Goal: Answer question/provide support

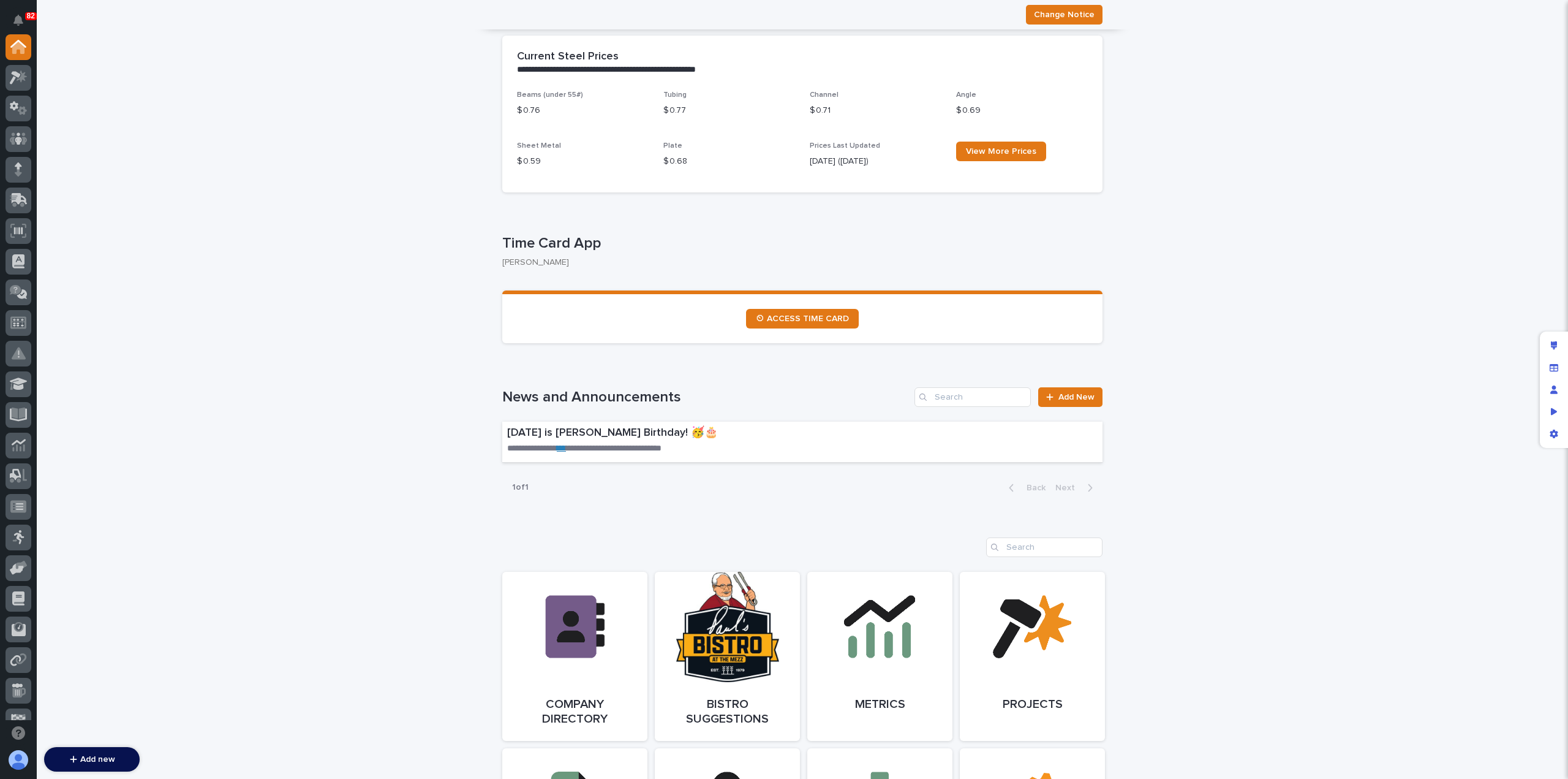
scroll to position [483, 0]
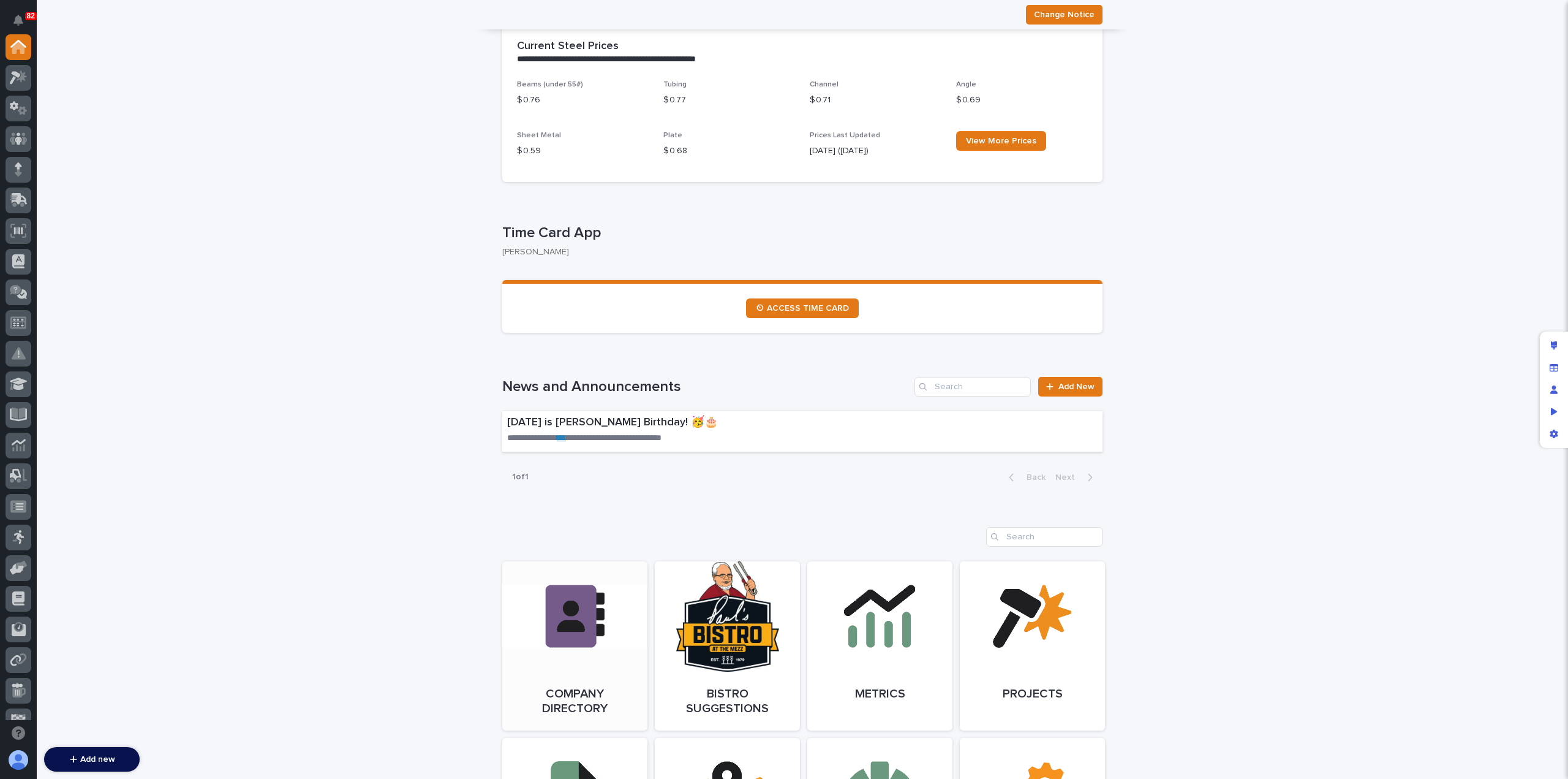
click at [547, 637] on link "Open Link" at bounding box center [575, 646] width 145 height 169
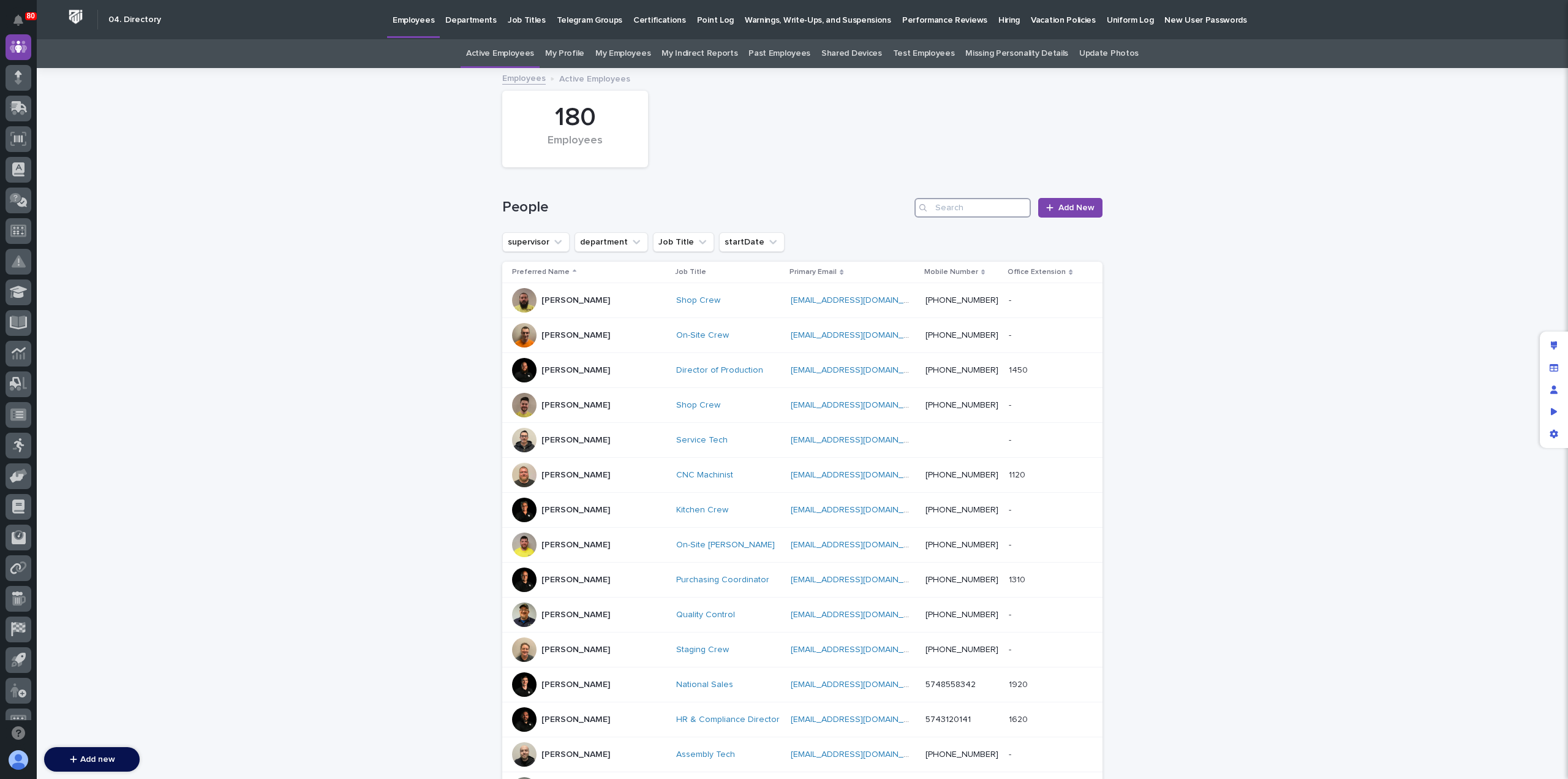
click at [973, 213] on input "Search" at bounding box center [972, 208] width 116 height 19
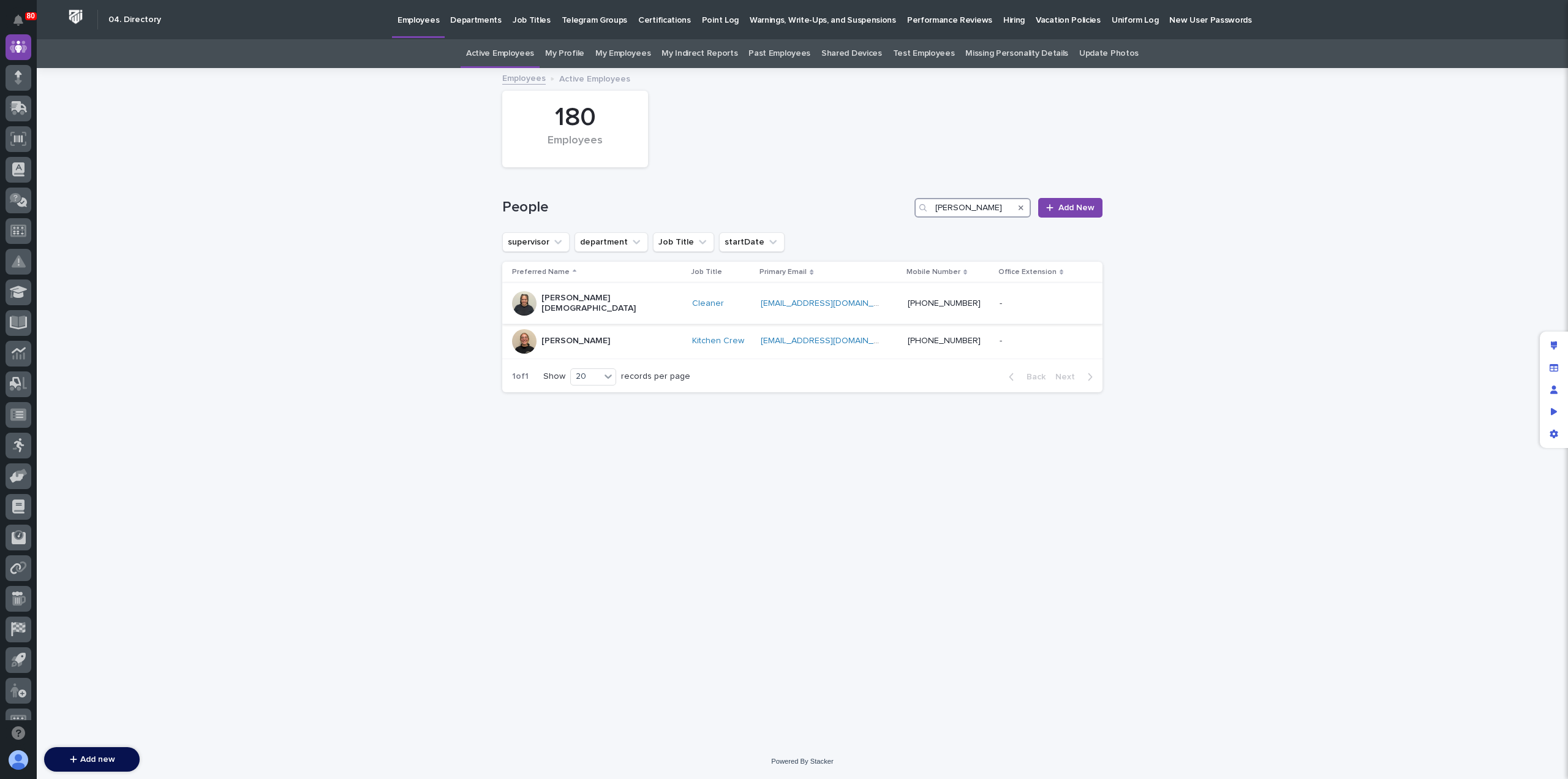
type input "kate"
click at [614, 301] on div "Kate Crisostomo" at bounding box center [598, 304] width 171 height 31
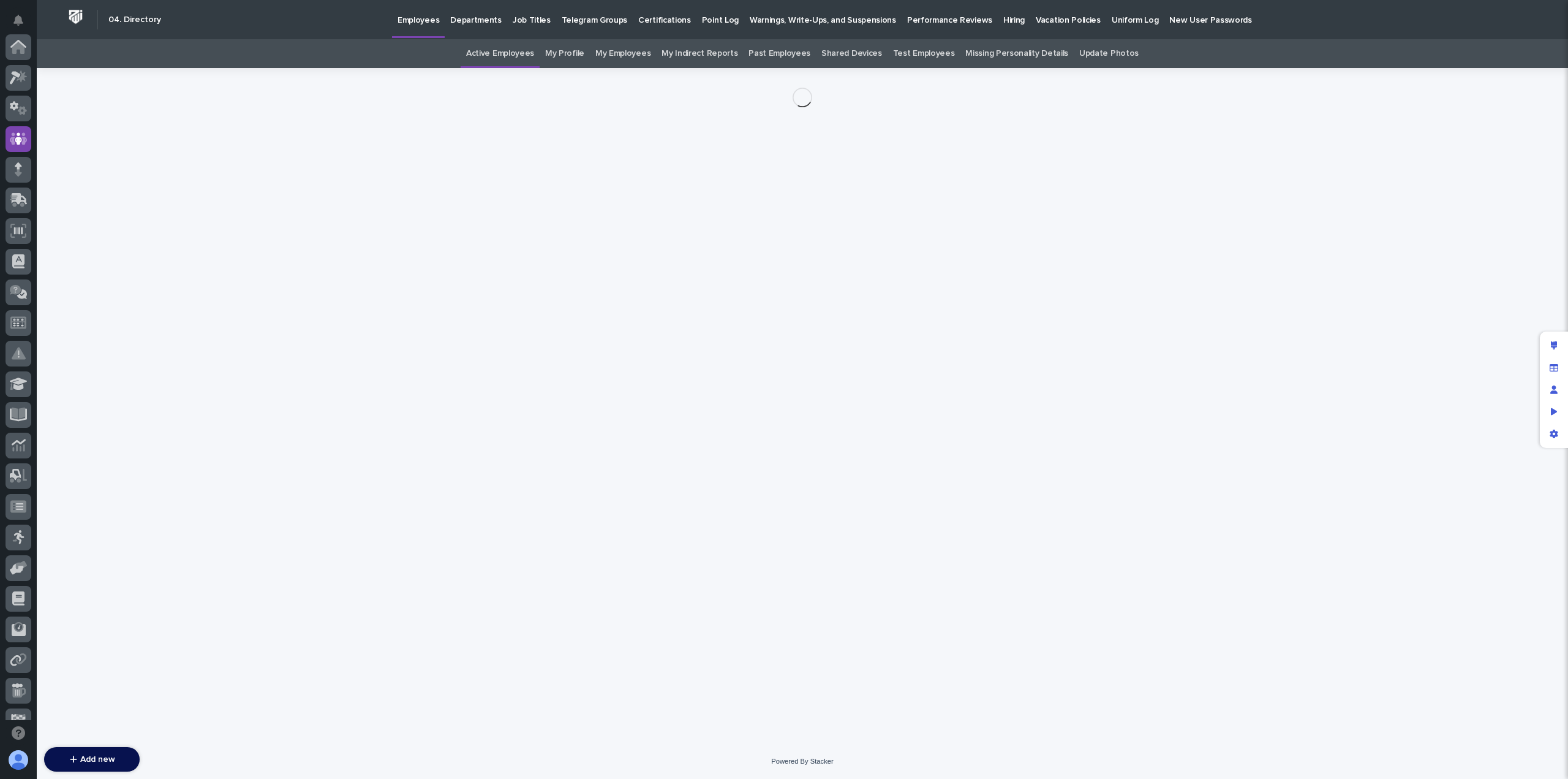
scroll to position [92, 0]
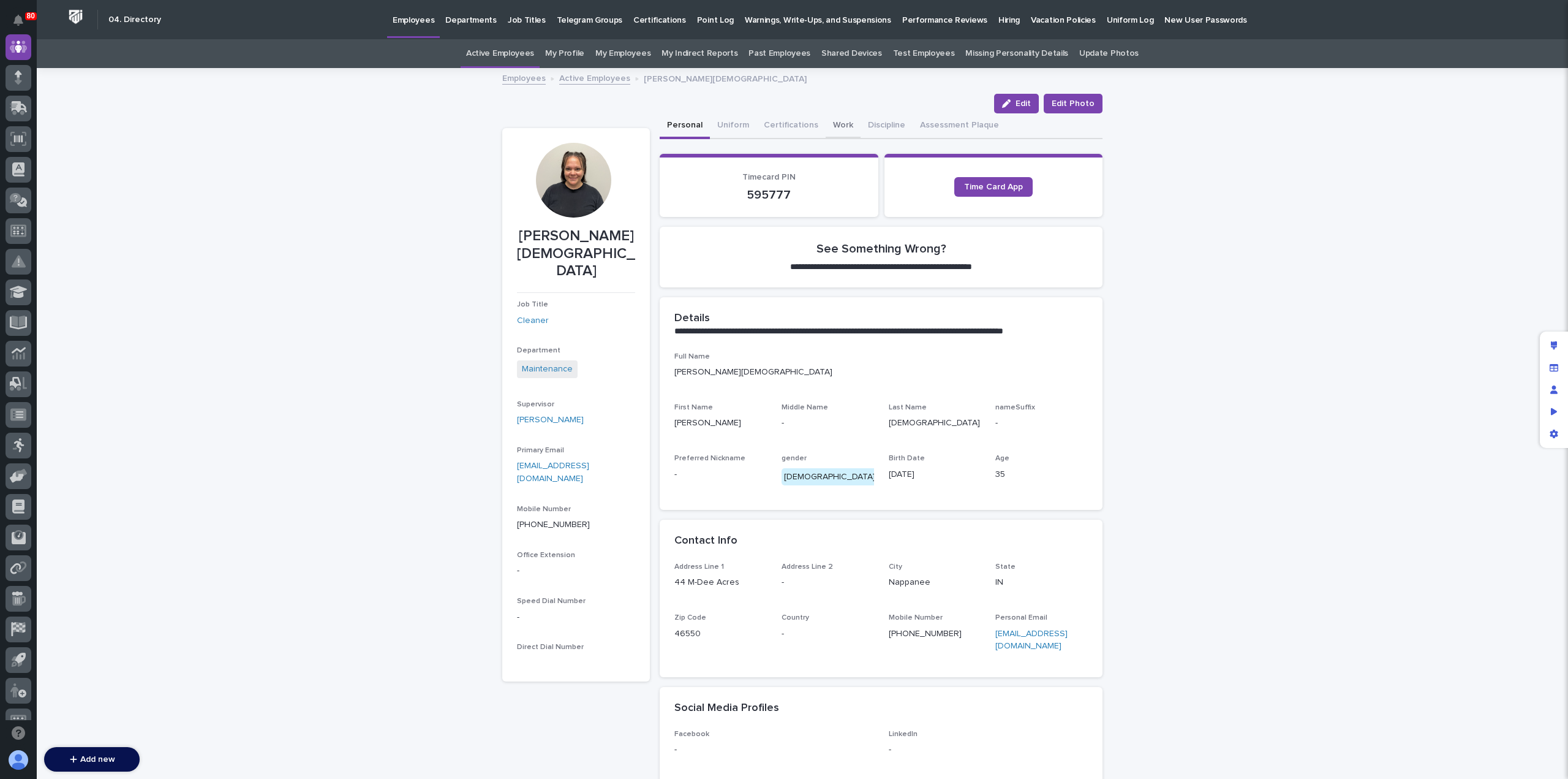
click at [834, 127] on button "Work" at bounding box center [843, 127] width 35 height 26
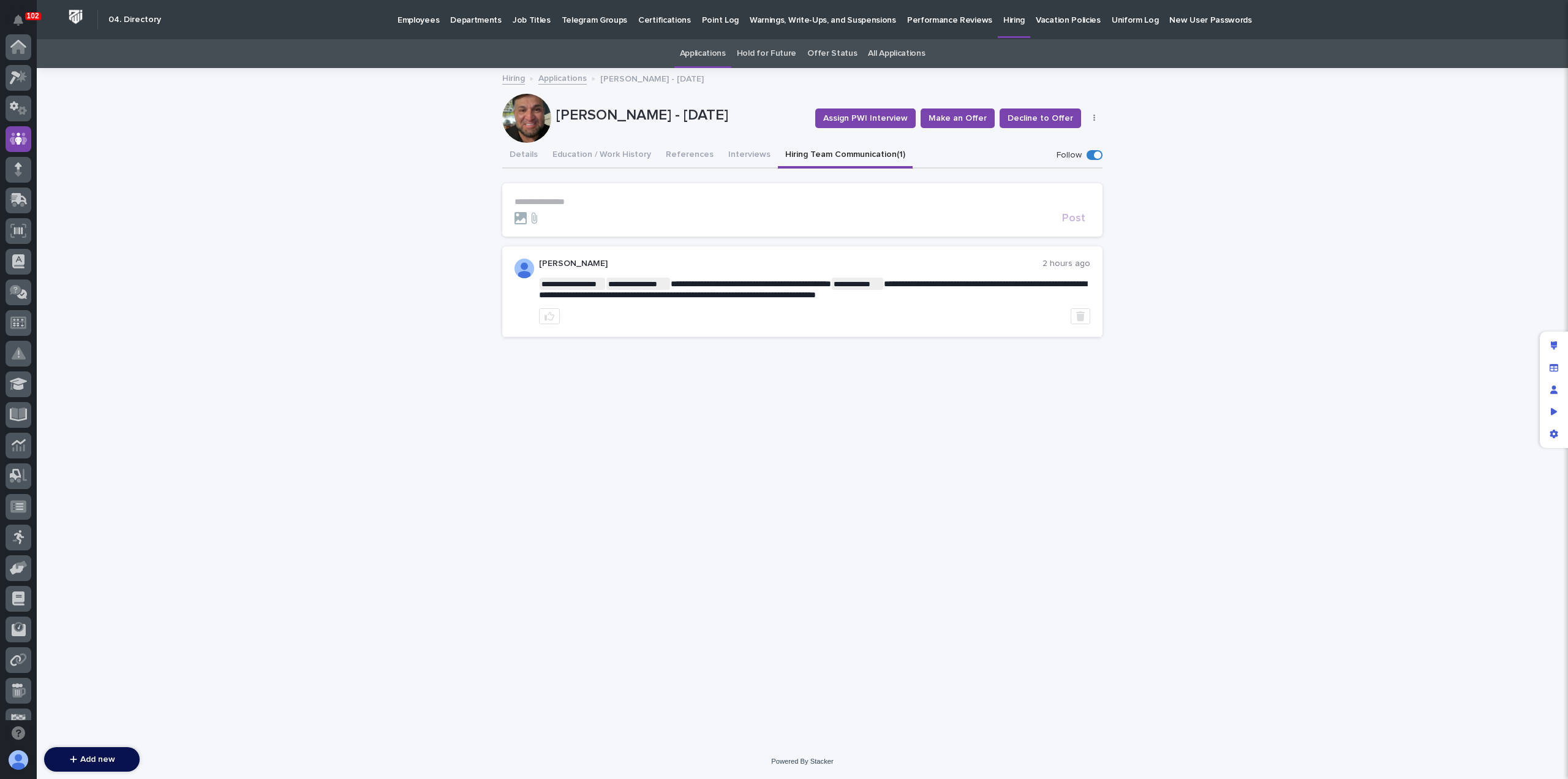
scroll to position [92, 0]
click at [672, 157] on button "References" at bounding box center [689, 156] width 63 height 26
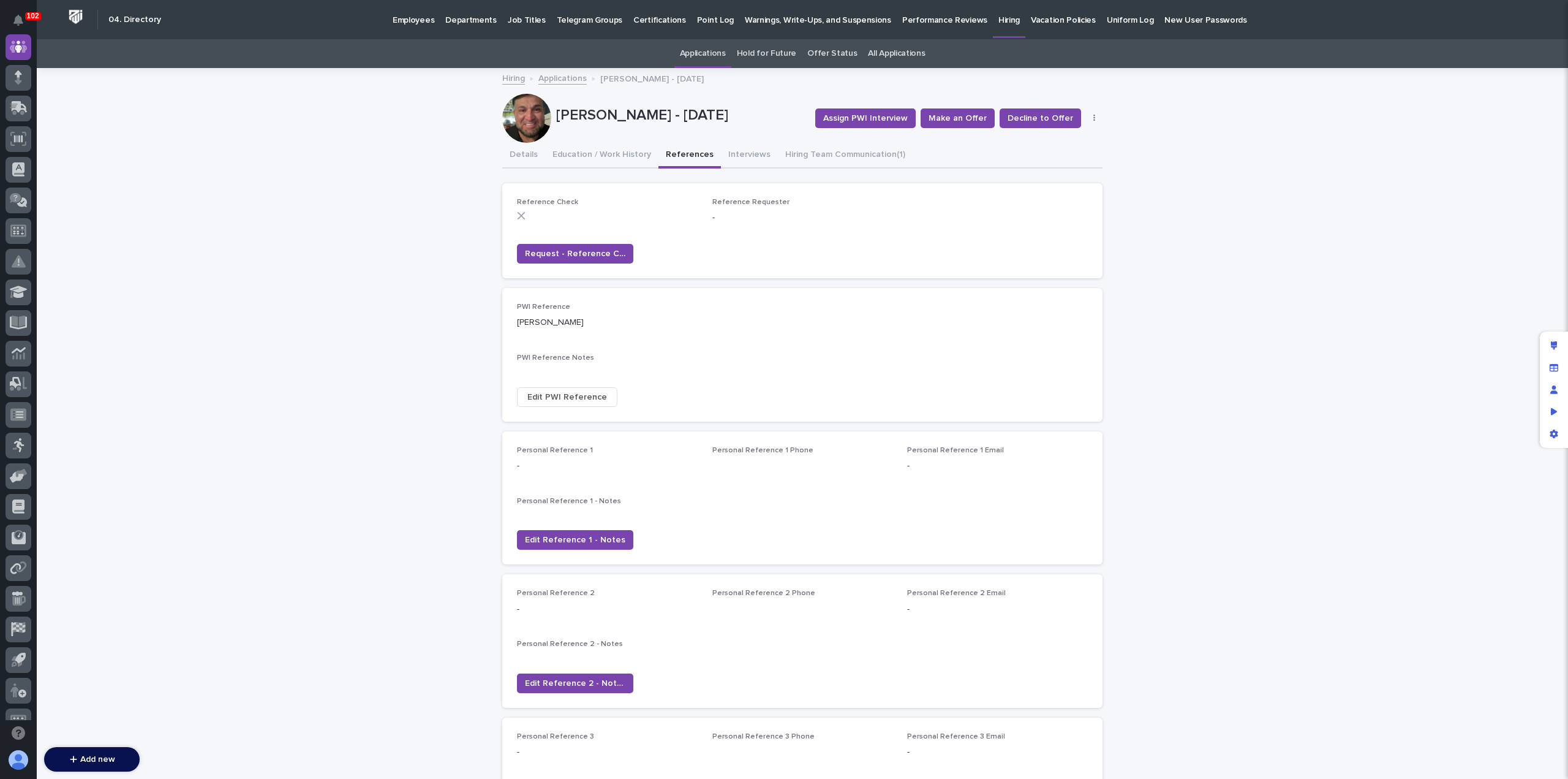
click at [569, 401] on span "Edit PWI Reference" at bounding box center [567, 396] width 80 height 12
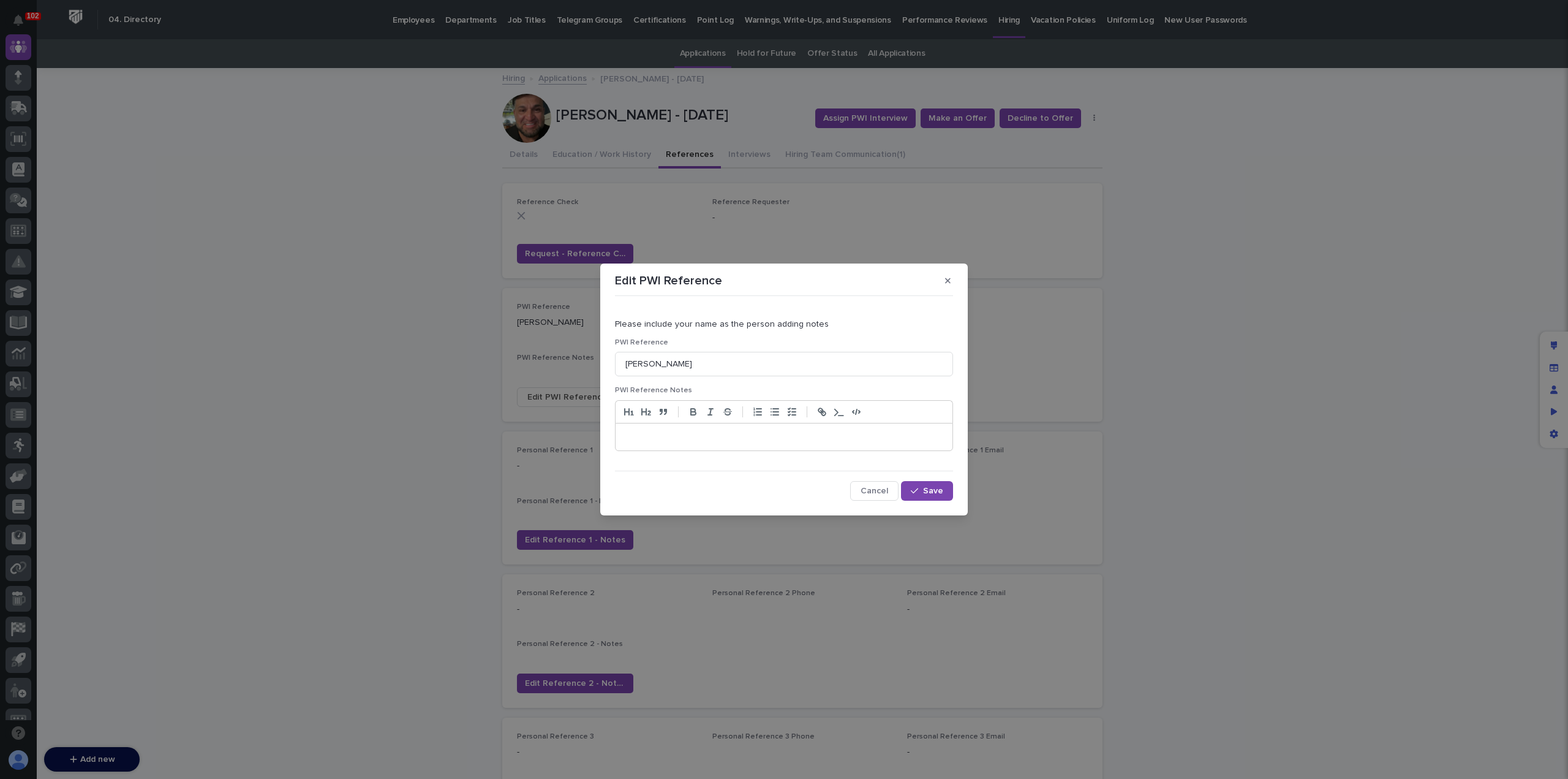
click at [650, 435] on p at bounding box center [784, 436] width 318 height 12
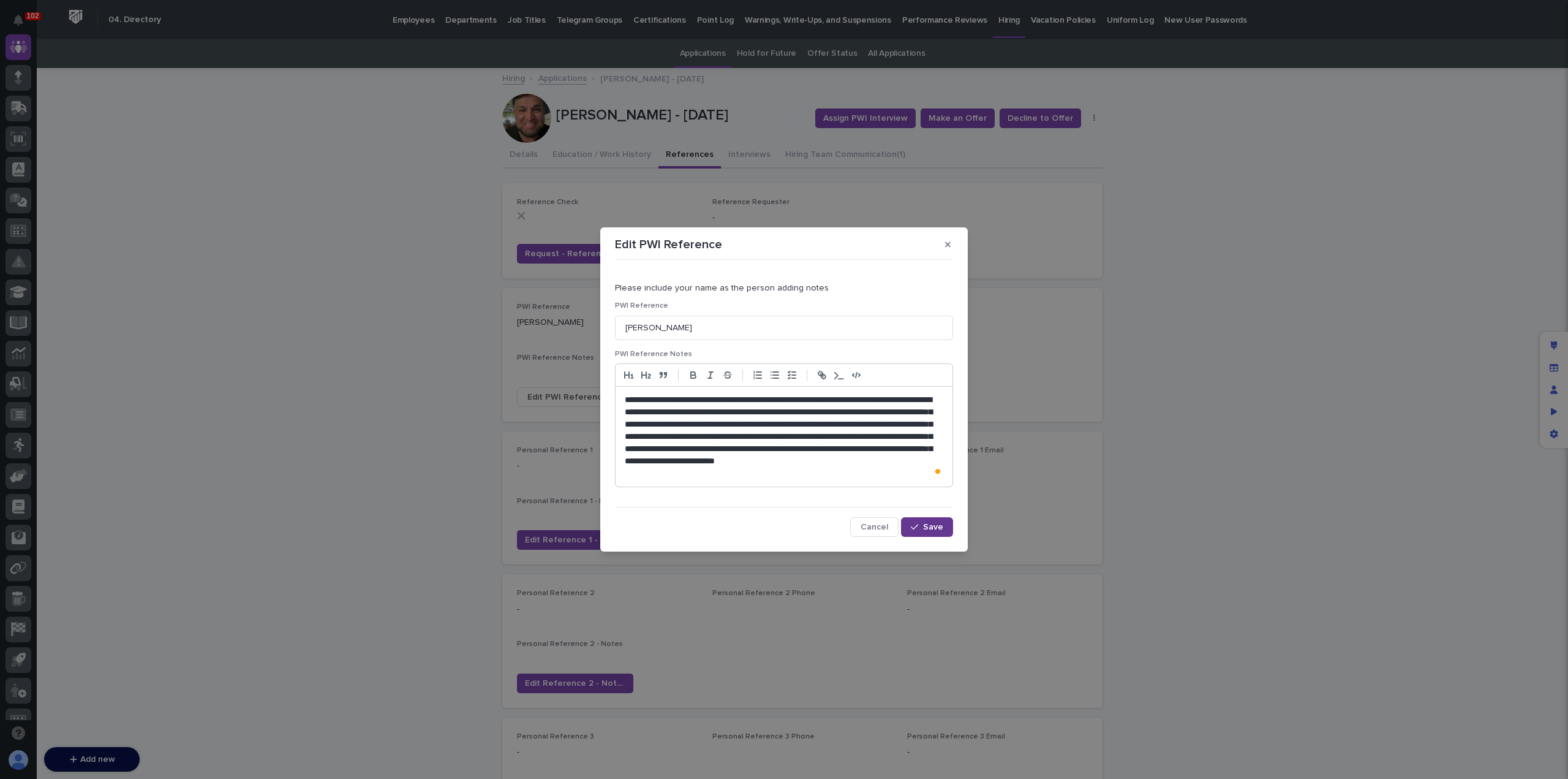
click at [927, 524] on span "Save" at bounding box center [933, 526] width 20 height 9
